Goal: Information Seeking & Learning: Learn about a topic

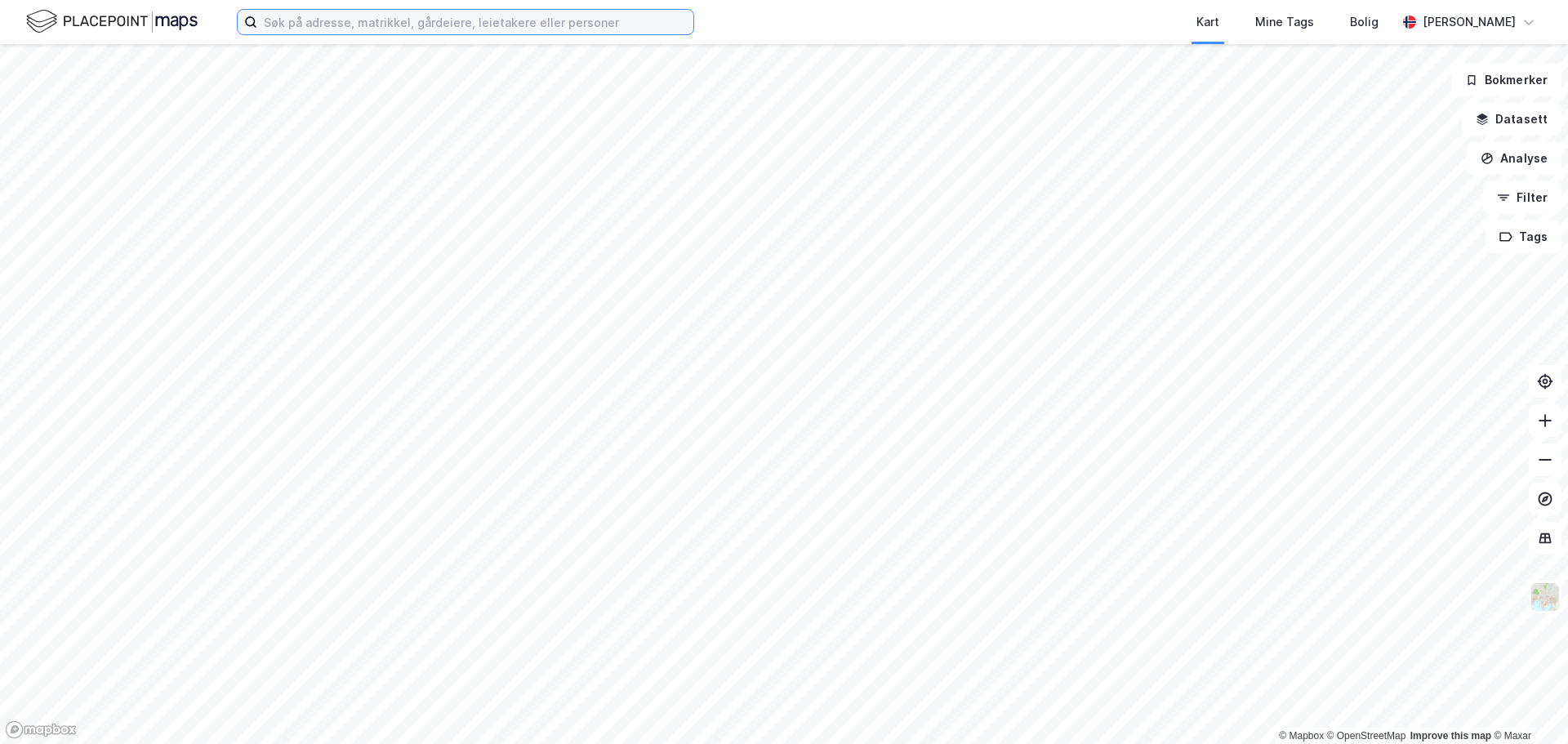
click at [359, 29] on input at bounding box center [475, 22] width 436 height 25
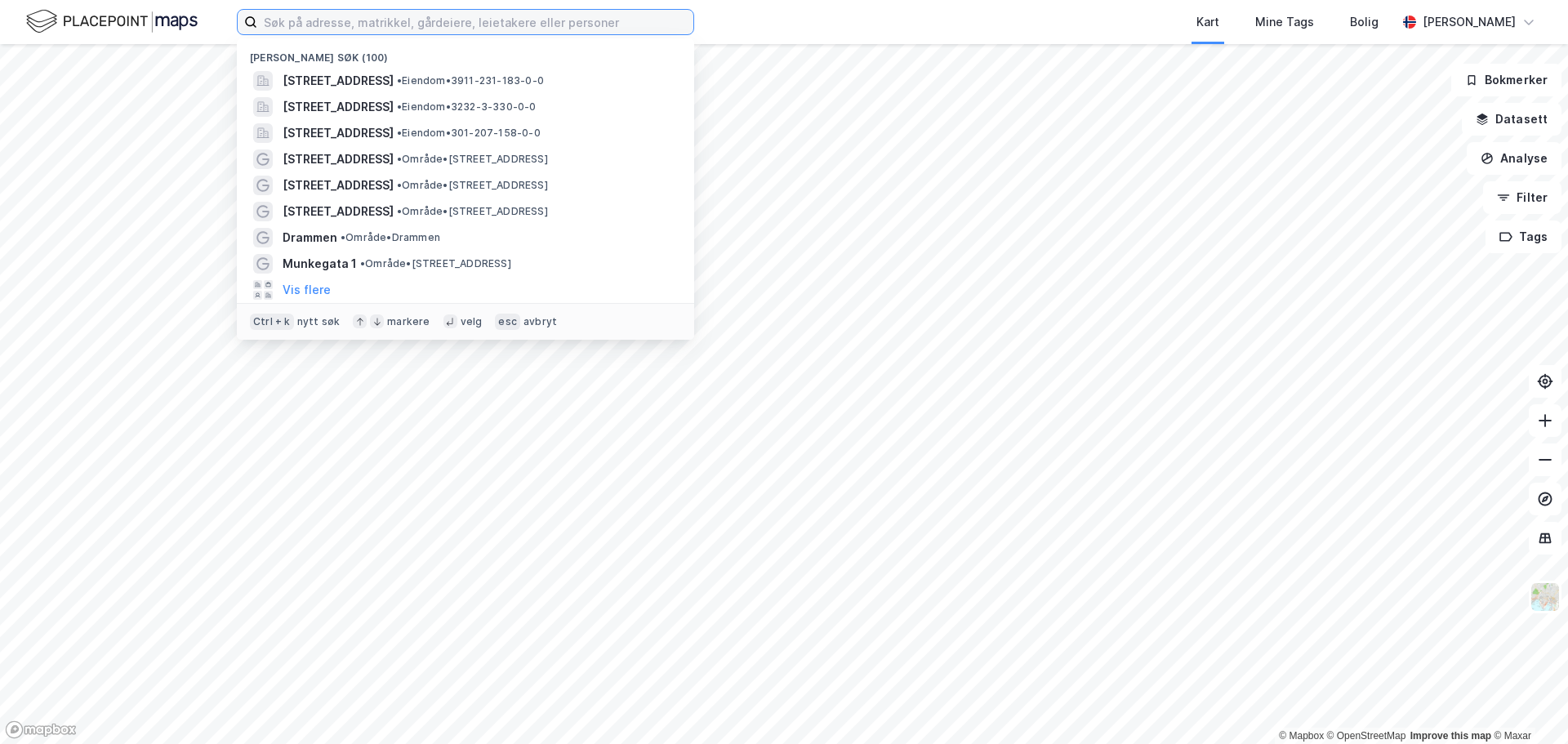
type input "i"
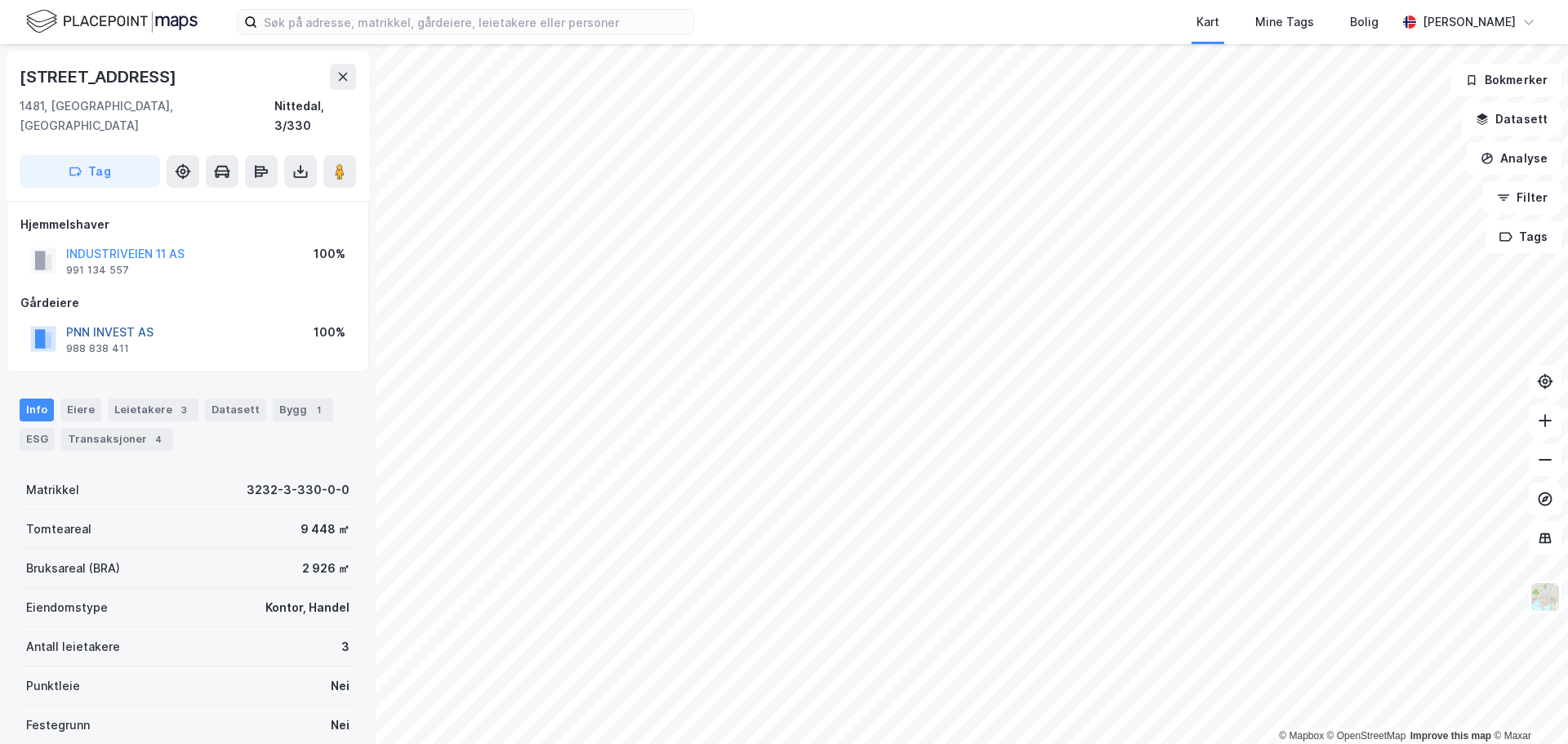
click at [0, 0] on button "PNN INVEST AS" at bounding box center [0, 0] width 0 height 0
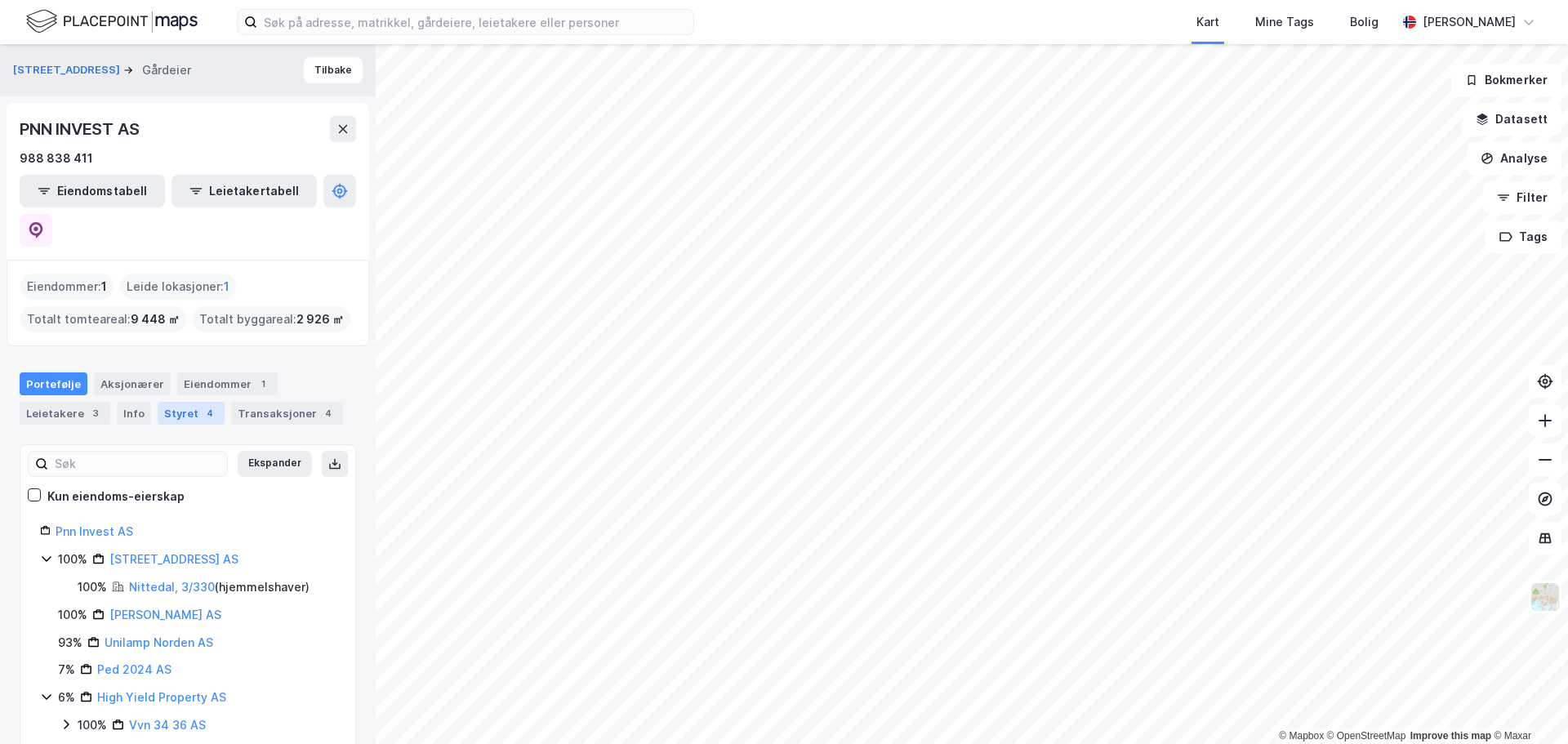
click at [176, 401] on div "Styret 4" at bounding box center [190, 413] width 67 height 23
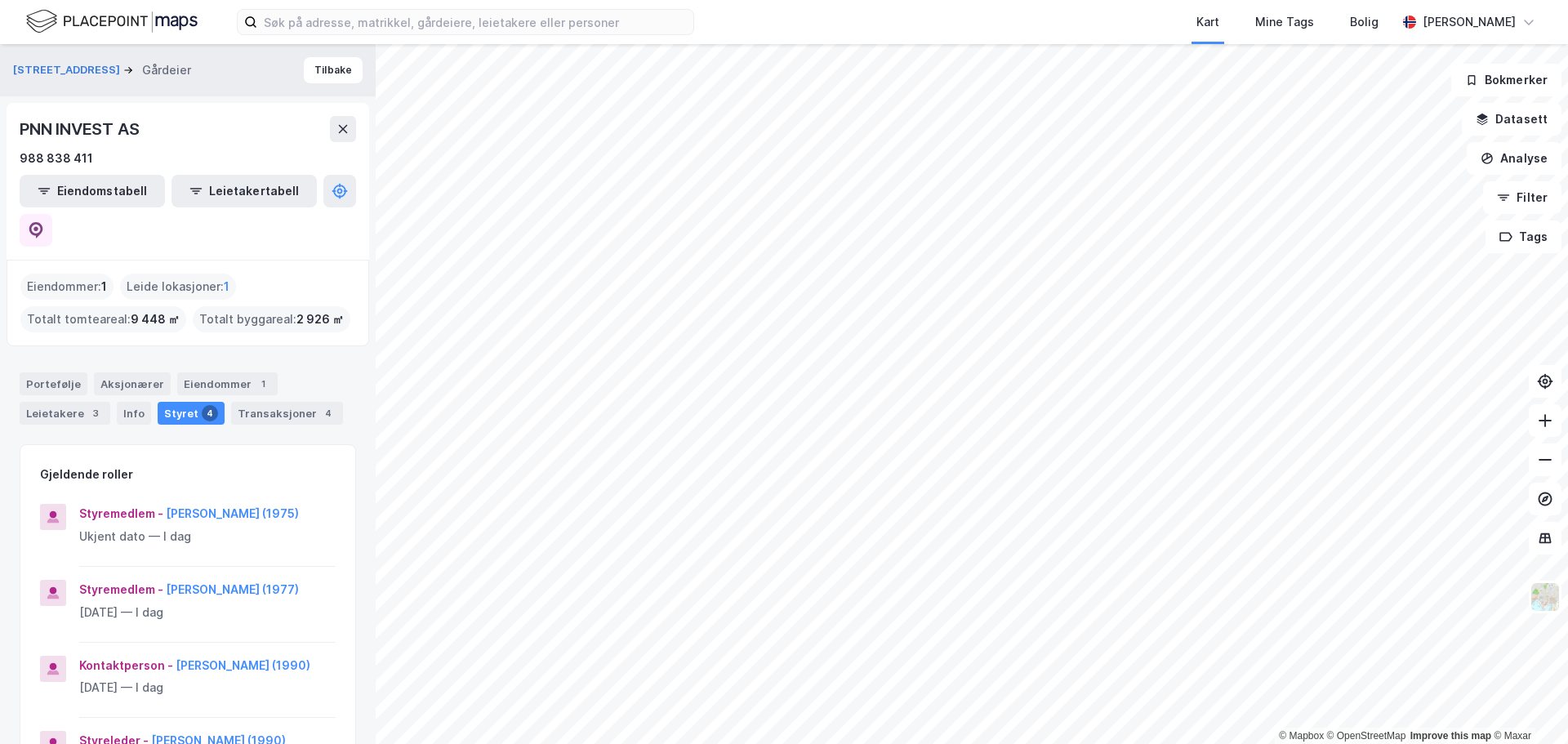
click at [293, 445] on div "Gjeldende roller" at bounding box center [188, 465] width 335 height 40
click at [48, 372] on div "Portefølje" at bounding box center [54, 384] width 68 height 23
